Goal: Navigation & Orientation: Understand site structure

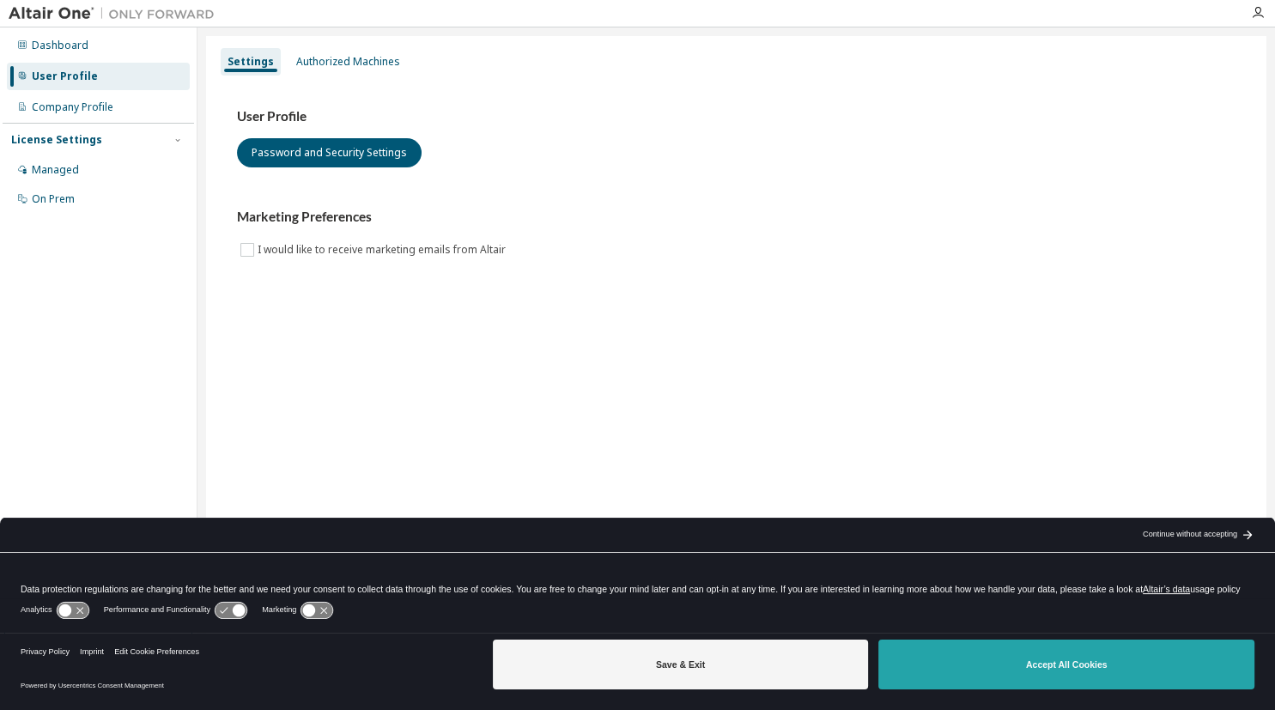
click at [1102, 674] on button "Accept All Cookies" at bounding box center [1067, 665] width 376 height 50
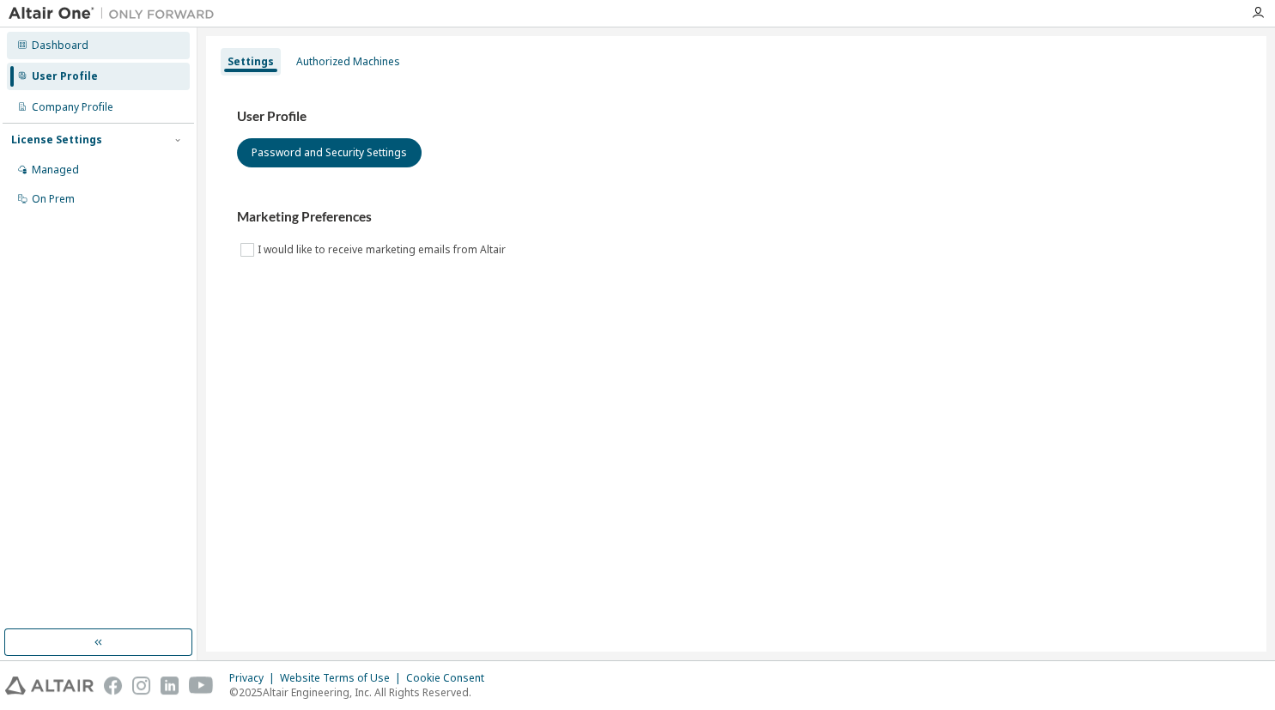
click at [82, 47] on div "Dashboard" at bounding box center [60, 46] width 57 height 14
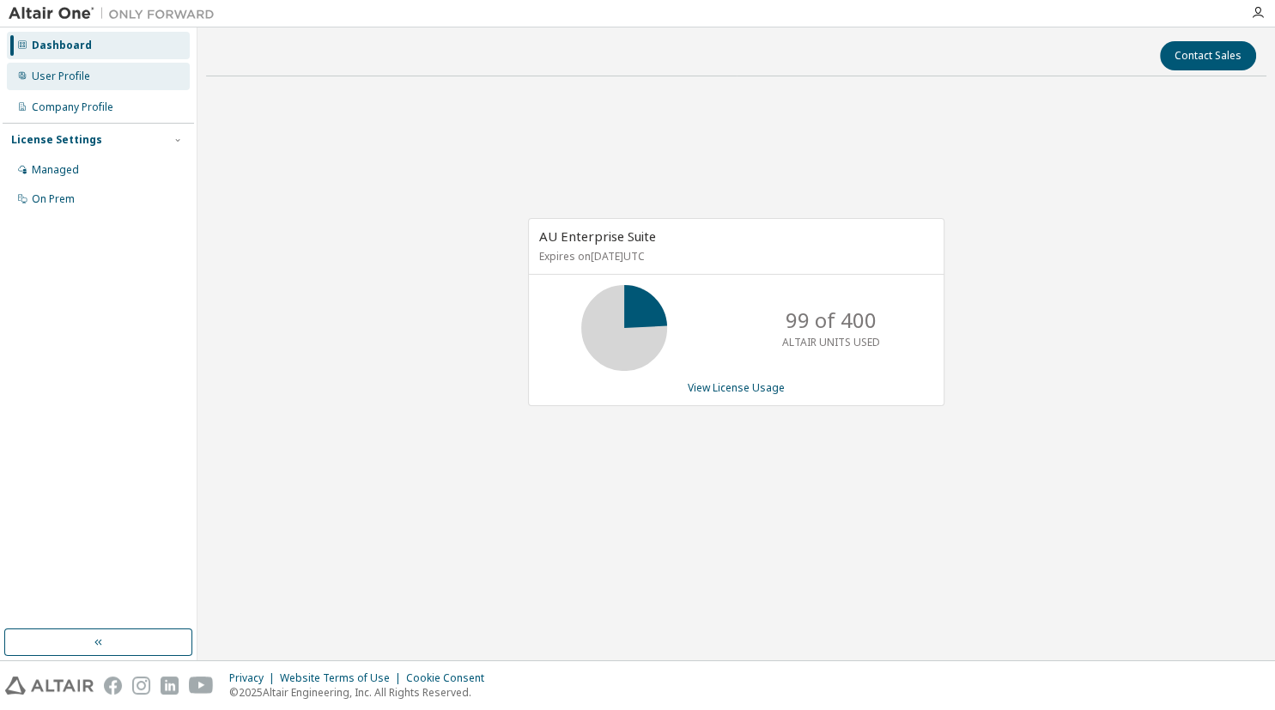
click at [88, 82] on div "User Profile" at bounding box center [61, 77] width 58 height 14
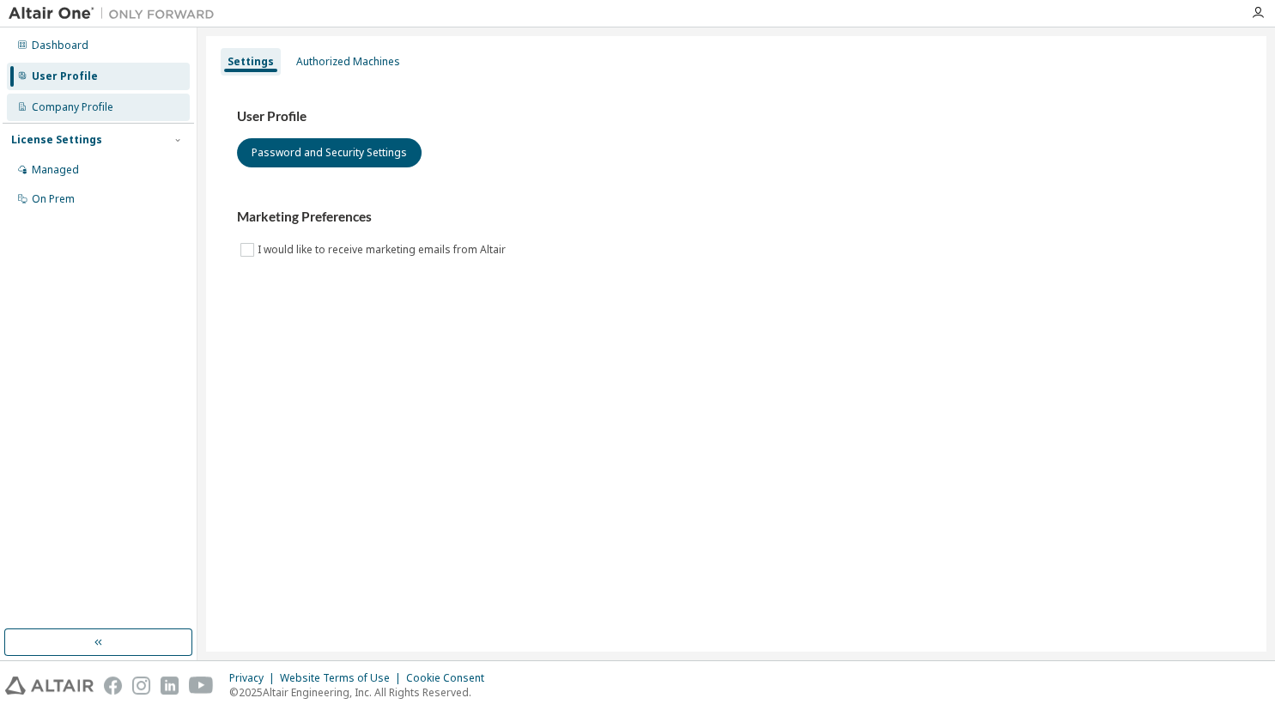
click at [88, 117] on div "Company Profile" at bounding box center [98, 107] width 183 height 27
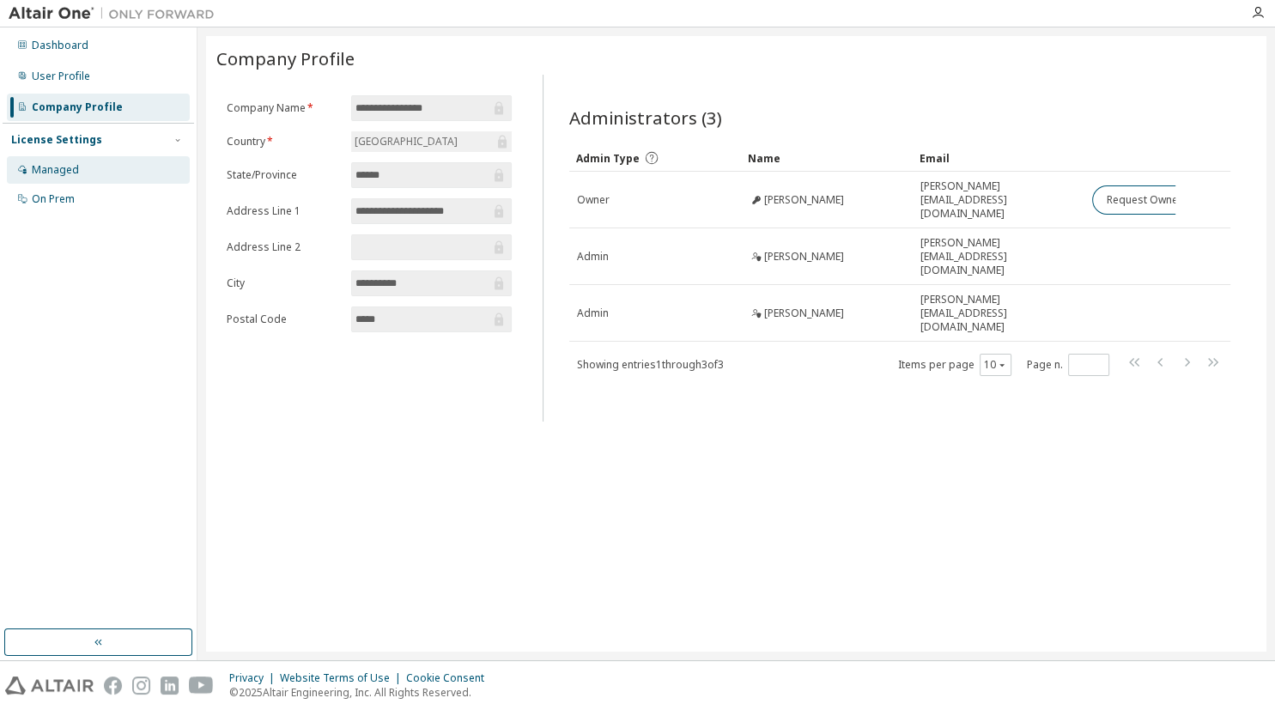
click at [73, 180] on div "Managed" at bounding box center [98, 169] width 183 height 27
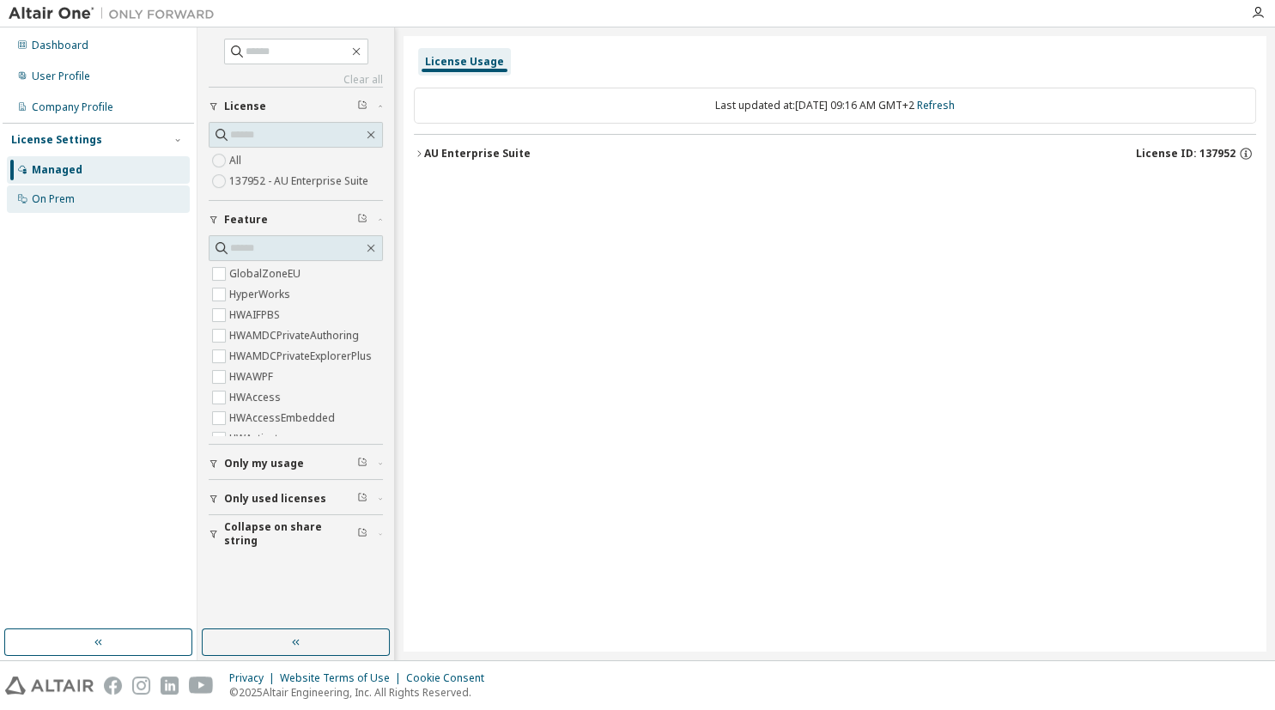
click at [70, 204] on div "On Prem" at bounding box center [53, 199] width 43 height 14
